Goal: Transaction & Acquisition: Purchase product/service

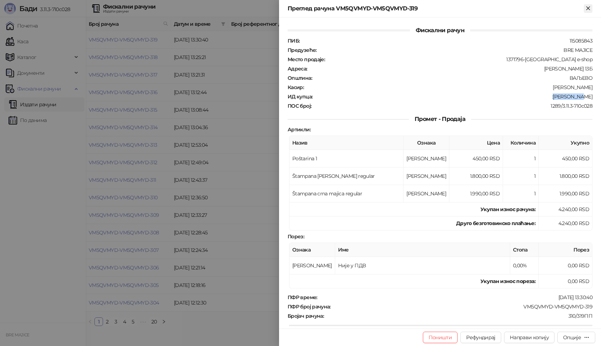
click at [587, 6] on icon "Close" at bounding box center [588, 8] width 6 height 6
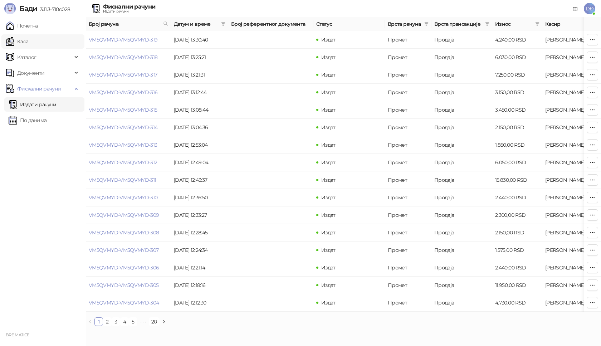
click at [26, 42] on link "Каса" at bounding box center [17, 41] width 23 height 14
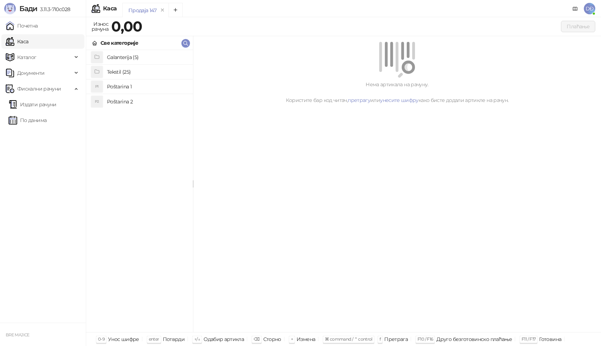
click at [126, 87] on h4 "Poštarina 1" at bounding box center [147, 86] width 80 height 11
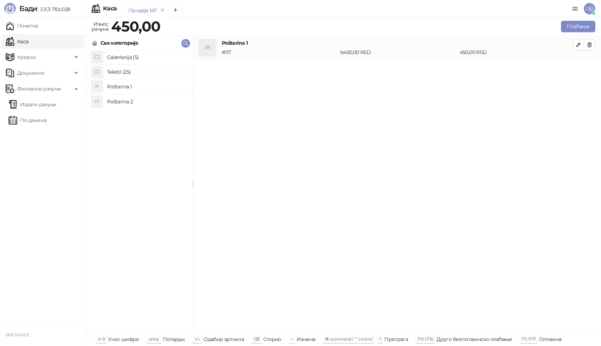
click at [121, 72] on h4 "Tekstil (25)" at bounding box center [147, 71] width 80 height 11
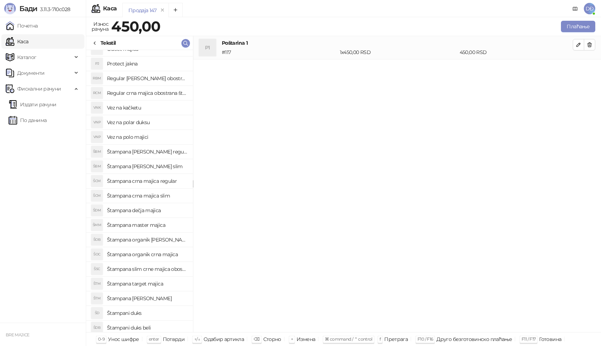
scroll to position [85, 0]
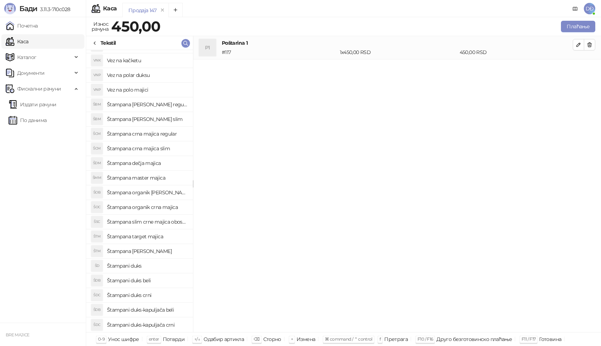
click at [155, 325] on h4 "Štampani duks-kapuljača crni" at bounding box center [147, 324] width 80 height 11
click at [577, 69] on icon "button" at bounding box center [578, 68] width 6 height 6
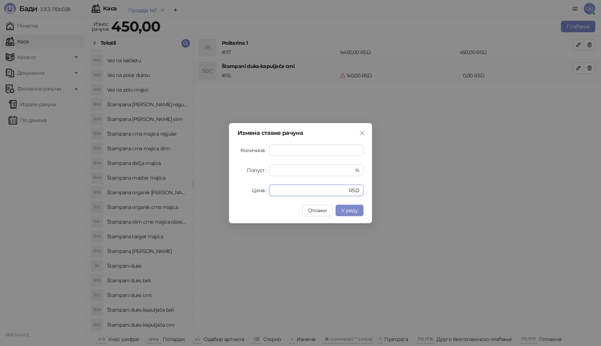
drag, startPoint x: 279, startPoint y: 193, endPoint x: 259, endPoint y: 190, distance: 20.2
click at [261, 192] on div "Цена * RSD" at bounding box center [300, 190] width 126 height 11
type input "****"
click at [355, 213] on span "У реду" at bounding box center [349, 210] width 16 height 6
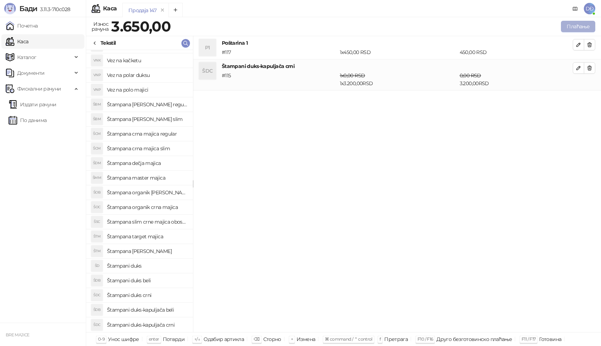
click at [576, 26] on button "Плаћање" at bounding box center [578, 26] width 34 height 11
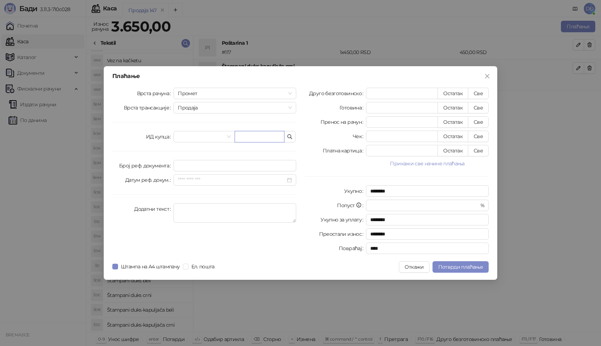
click at [241, 139] on input "text" at bounding box center [260, 136] width 50 height 11
paste input "**********"
type input "**********"
click at [481, 96] on button "Све" at bounding box center [478, 93] width 21 height 11
type input "****"
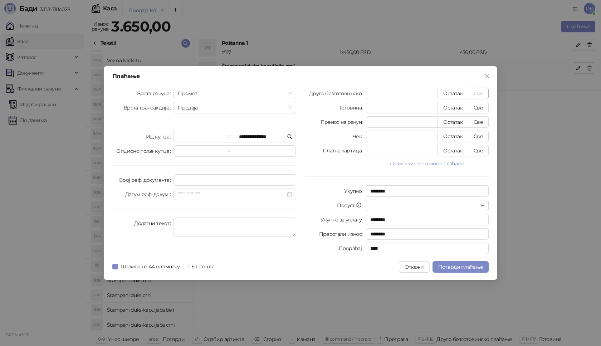
type input "****"
click at [471, 267] on span "Потврди плаћање" at bounding box center [460, 267] width 45 height 6
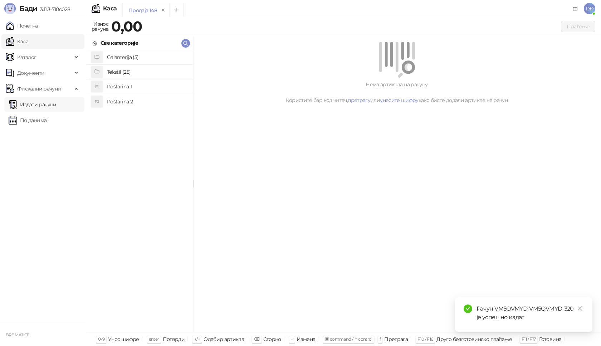
click at [49, 105] on link "Издати рачуни" at bounding box center [33, 104] width 48 height 14
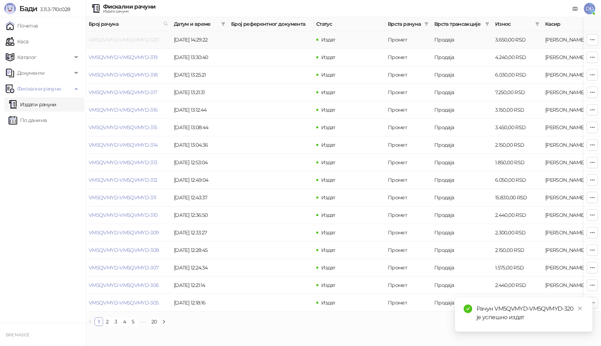
click at [118, 39] on link "VM5QVMYD-VM5QVMYD-320" at bounding box center [124, 39] width 70 height 6
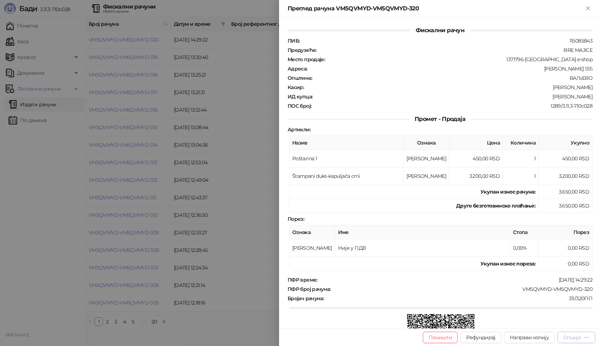
click at [579, 341] on button "Опције" at bounding box center [576, 336] width 38 height 11
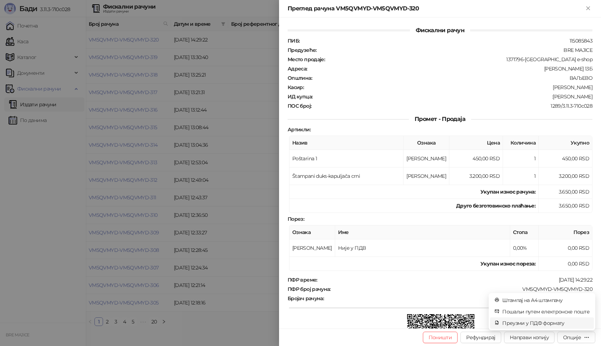
click at [551, 324] on span "Преузми у ПДФ формату" at bounding box center [545, 323] width 87 height 8
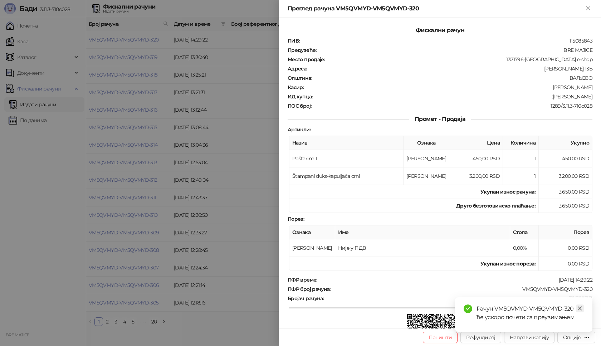
click at [581, 306] on icon "close" at bounding box center [579, 308] width 5 height 5
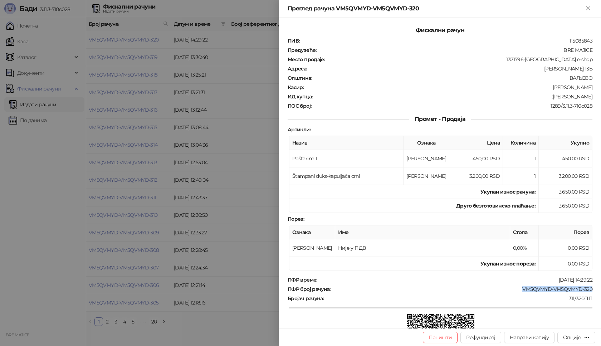
drag, startPoint x: 589, startPoint y: 289, endPoint x: 518, endPoint y: 289, distance: 70.4
click at [518, 289] on div "Фискални рачун ПИБ : 115085843 Предузеће : BRE MAJICE Место продаје : 1371796-[…" at bounding box center [440, 173] width 322 height 311
copy div "VM5QVMYD-VM5QVMYD-320"
drag, startPoint x: 585, startPoint y: 95, endPoint x: 553, endPoint y: 98, distance: 32.3
click at [553, 98] on div ":[PERSON_NAME]" at bounding box center [453, 96] width 280 height 6
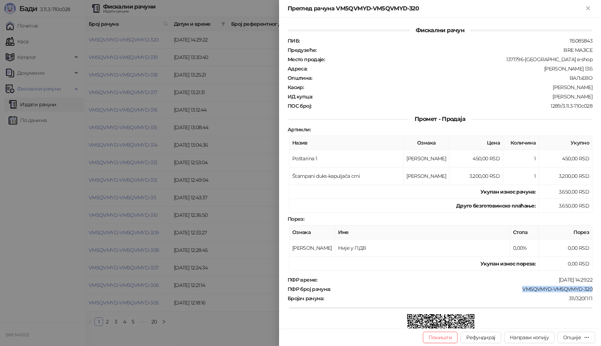
copy div "[PERSON_NAME]"
